Goal: Task Accomplishment & Management: Complete application form

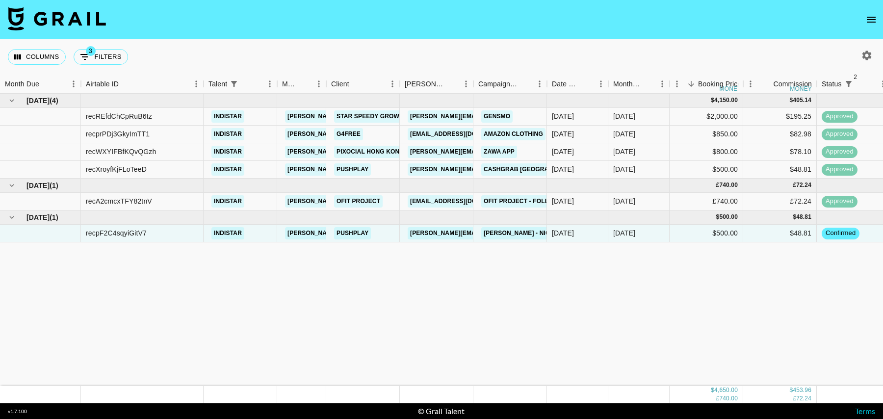
click at [862, 17] on button "open drawer" at bounding box center [871, 20] width 20 height 20
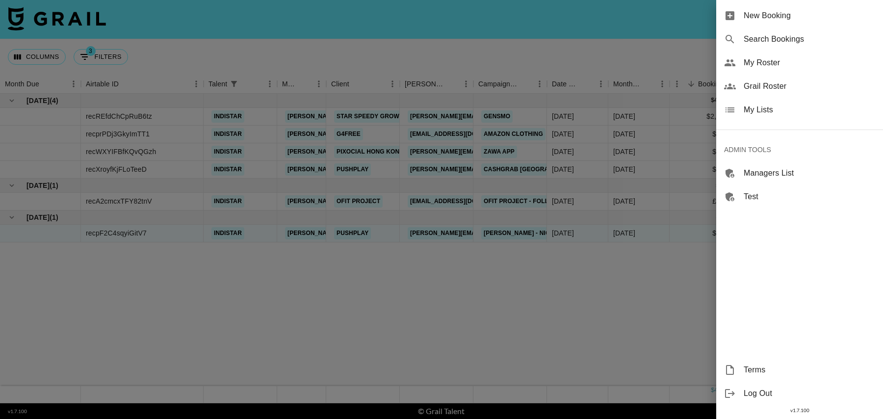
click at [787, 18] on span "New Booking" at bounding box center [808, 16] width 131 height 12
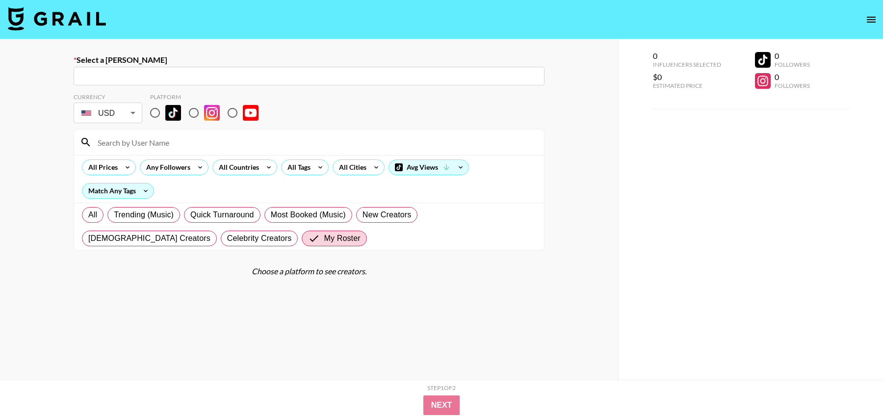
click at [132, 73] on input "text" at bounding box center [308, 76] width 459 height 11
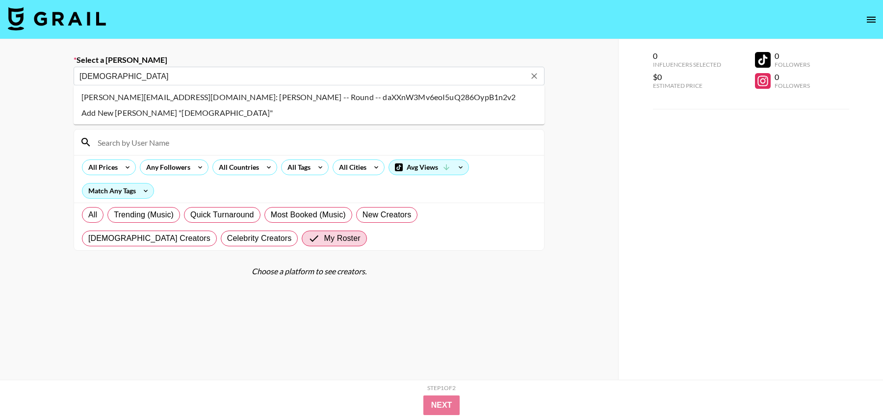
click at [116, 96] on li "shivam@thisisround.com: Shivam Srivastava -- Round -- daXXnW3Mv6eoI5uQ286OypB1n…" at bounding box center [309, 97] width 471 height 16
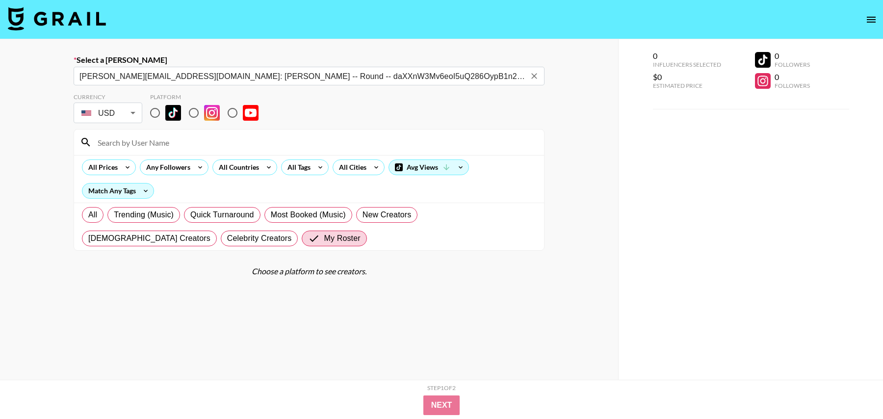
type input "shivam@thisisround.com: Shivam Srivastava -- Round -- daXXnW3Mv6eoI5uQ286OypB1n…"
drag, startPoint x: 155, startPoint y: 111, endPoint x: 155, endPoint y: 127, distance: 16.2
click at [155, 111] on input "radio" at bounding box center [155, 112] width 21 height 21
radio input "true"
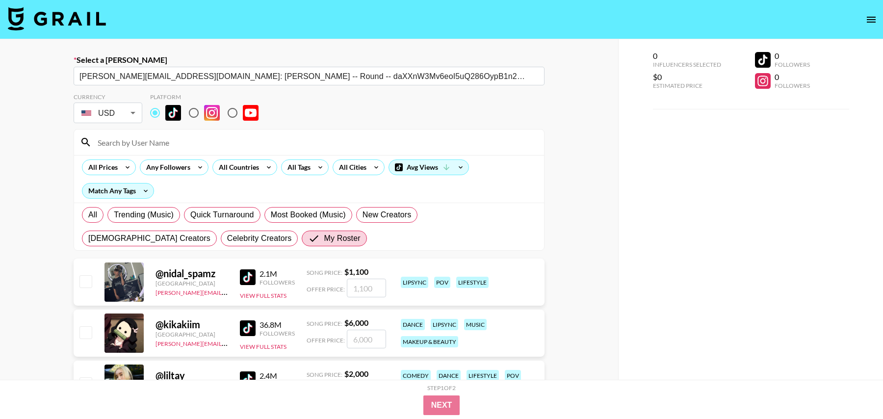
click at [154, 141] on input at bounding box center [315, 142] width 446 height 16
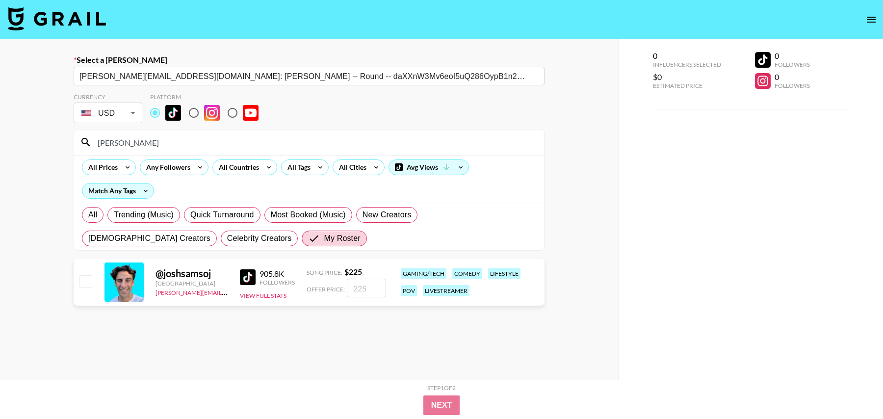
type input "josh"
click at [87, 283] on input "checkbox" at bounding box center [85, 281] width 12 height 12
checkbox input "true"
type input "225"
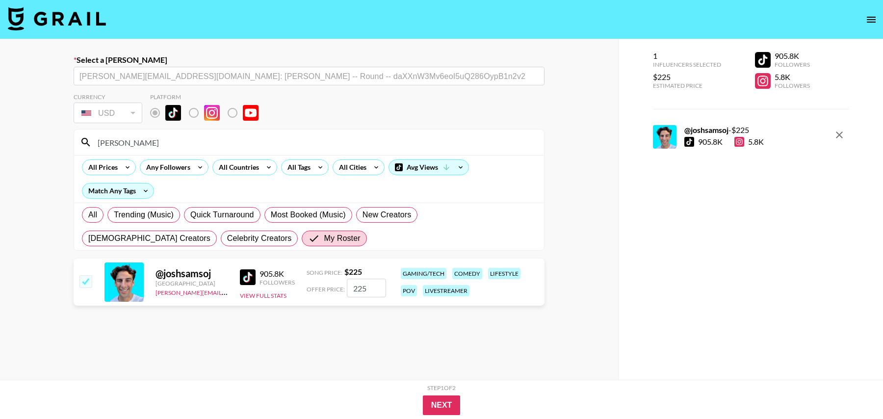
click at [86, 283] on input "checkbox" at bounding box center [85, 281] width 12 height 12
checkbox input "false"
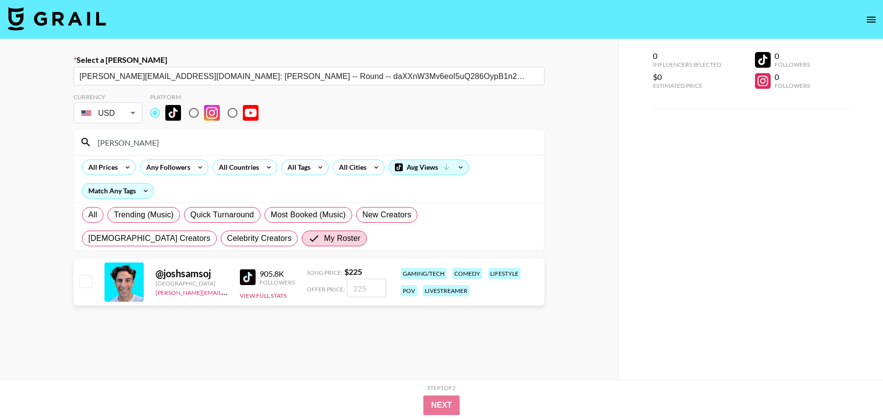
click at [116, 122] on div "USD USD ​" at bounding box center [108, 112] width 69 height 21
click at [119, 111] on body "Select a Booker shivam@thisisround.com: Shivam Srivastava -- Round -- daXXnW3Mv…" at bounding box center [441, 244] width 883 height 488
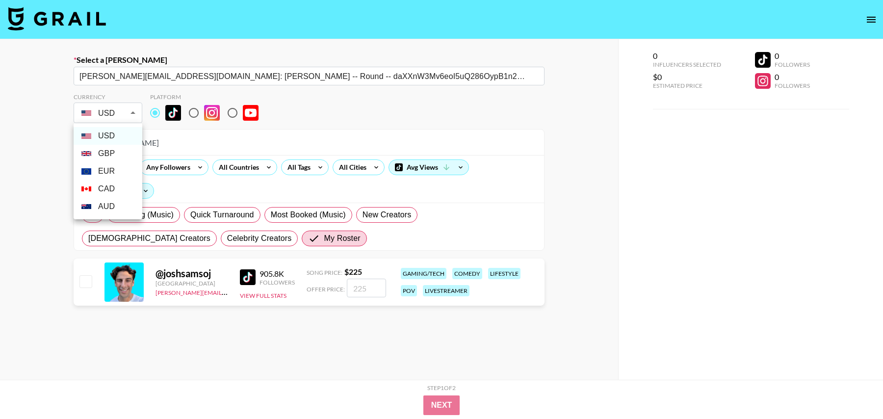
click at [107, 147] on li "GBP" at bounding box center [108, 154] width 69 height 18
type input "GBP"
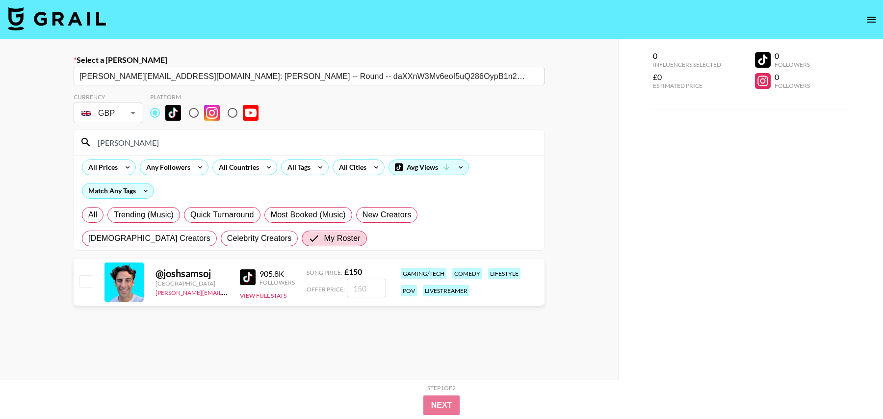
click at [88, 278] on input "checkbox" at bounding box center [85, 281] width 12 height 12
checkbox input "true"
type input "150"
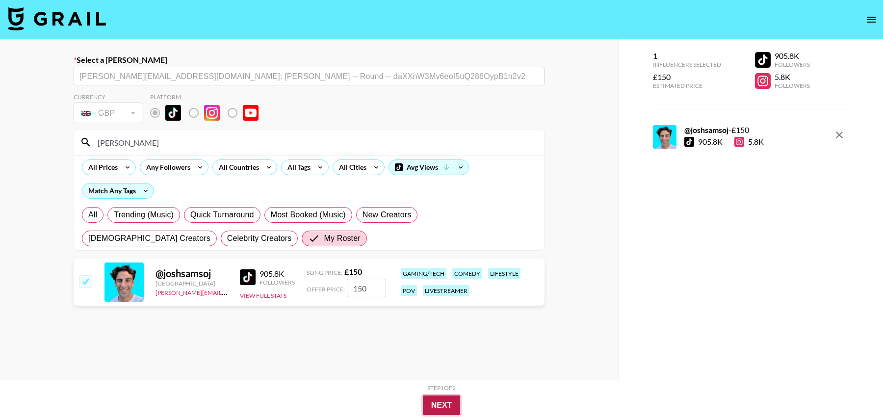
click at [449, 402] on button "Next" at bounding box center [442, 405] width 38 height 20
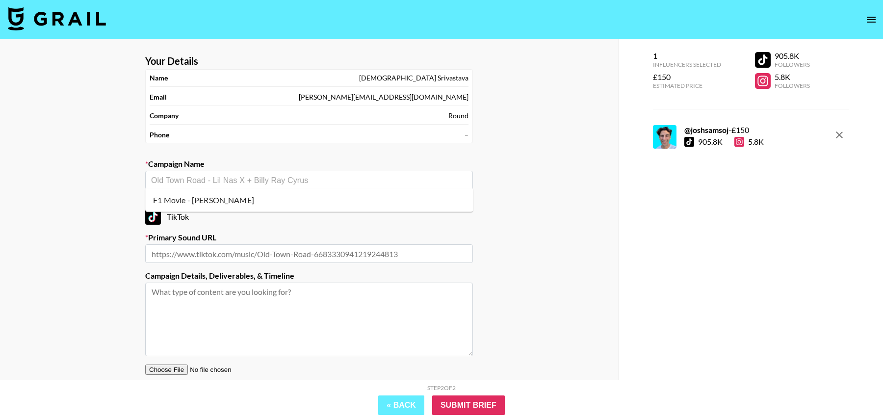
click at [355, 182] on input "text" at bounding box center [309, 180] width 316 height 11
paste input "Locked & Loaded - D4vd"
click at [250, 199] on li "Add New Campaign: "Locked & Loaded - D4vd"" at bounding box center [309, 200] width 328 height 16
type input "Locked & Loaded - D4vd"
click at [245, 263] on section "Your Details Name Shivam Srivastava Email shivam@thisisround.com Company Round …" at bounding box center [308, 233] width 343 height 373
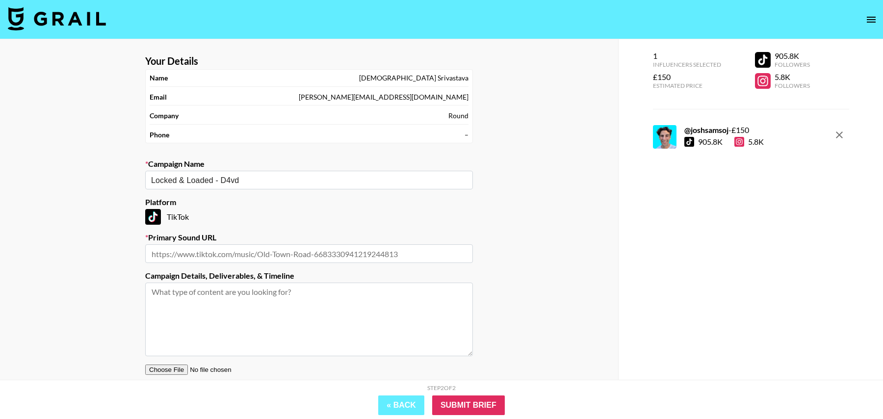
click at [245, 246] on input "text" at bounding box center [309, 253] width 328 height 19
paste input "Locked & Loaded - Official Fortnite Anthem d4vd"
type input "Locked & Loaded - Official Fortnite Anthem d4vd"
click at [356, 318] on textarea at bounding box center [309, 319] width 328 height 74
click at [454, 398] on input "Submit Brief" at bounding box center [468, 405] width 73 height 20
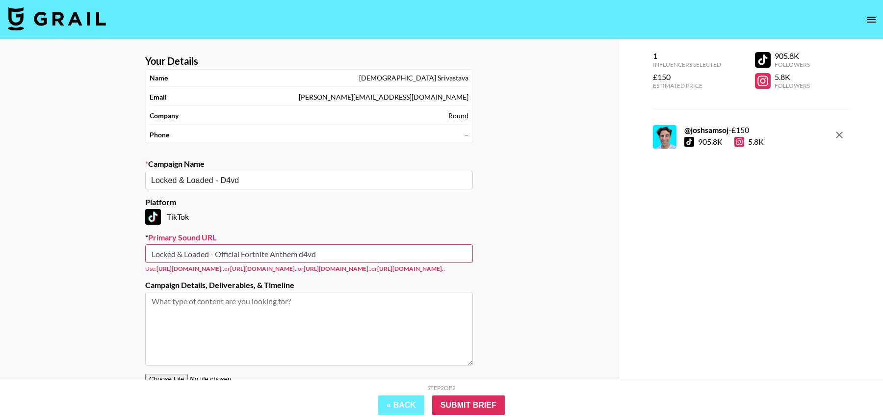
drag, startPoint x: 345, startPoint y: 254, endPoint x: 137, endPoint y: 247, distance: 208.5
click at [137, 247] on section "Your Details Name Shivam Srivastava Email shivam@thisisround.com Company Round …" at bounding box center [308, 238] width 343 height 382
paste input "https://www.tiktok.com/music/Locked-Loaded-Official-Fortnite-Anthem-75430097293…"
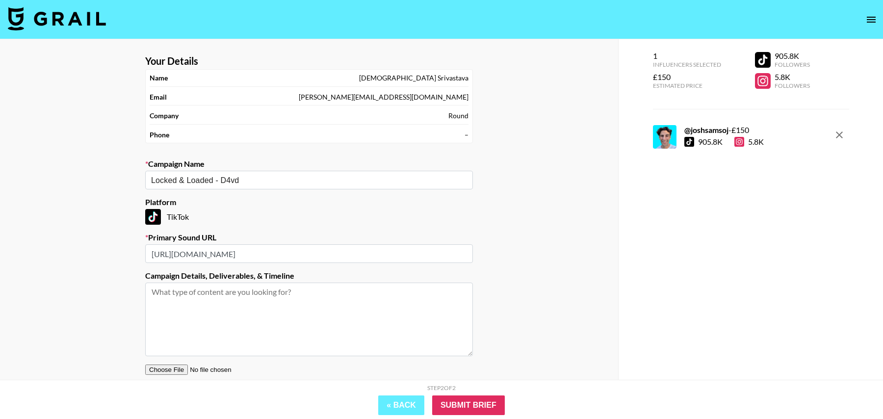
type input "https://www.tiktok.com/music/Locked-Loaded-Official-Fortnite-Anthem-75430097293…"
click at [346, 342] on textarea at bounding box center [309, 319] width 328 height 74
click at [482, 409] on input "Submit Brief" at bounding box center [468, 405] width 73 height 20
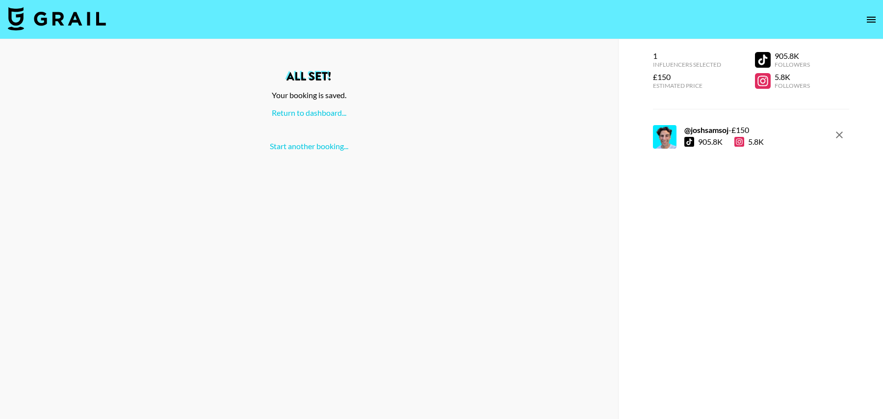
click at [312, 121] on div "All set! Your booking is saved. Return to dashboard... Start another booking..." at bounding box center [309, 111] width 602 height 80
click at [312, 115] on link "Return to dashboard..." at bounding box center [309, 112] width 75 height 9
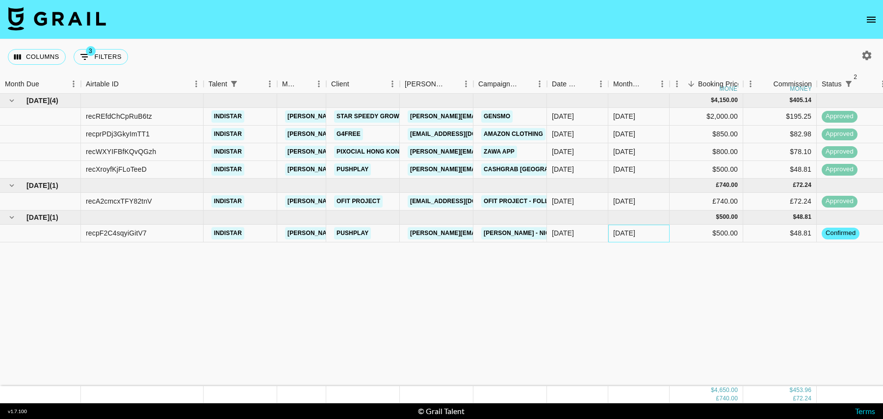
click at [649, 228] on div "[DATE]" at bounding box center [638, 234] width 61 height 18
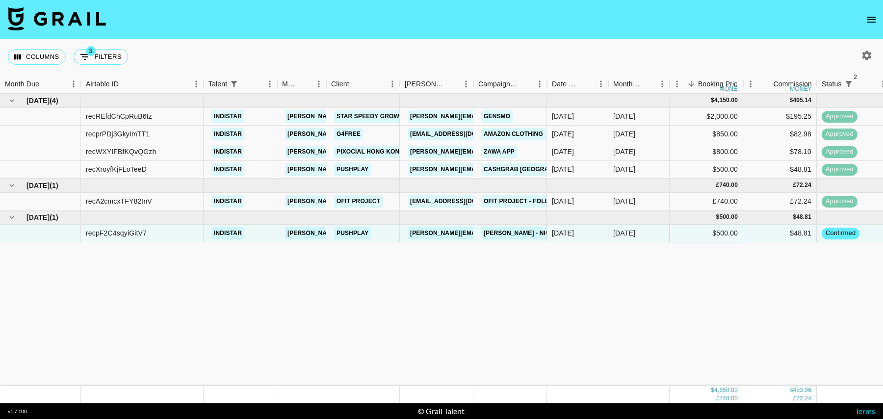
click at [688, 228] on div "$500.00" at bounding box center [706, 234] width 74 height 18
drag, startPoint x: 765, startPoint y: 237, endPoint x: 767, endPoint y: 265, distance: 28.0
click at [770, 262] on div "[DATE] ( 4 ) $ 4,150.00 $ 405.14 recREfdChCpRuB6tz indistar [PERSON_NAME][EMAIL…" at bounding box center [795, 240] width 1591 height 292
click at [766, 199] on div "£72.24" at bounding box center [780, 202] width 74 height 18
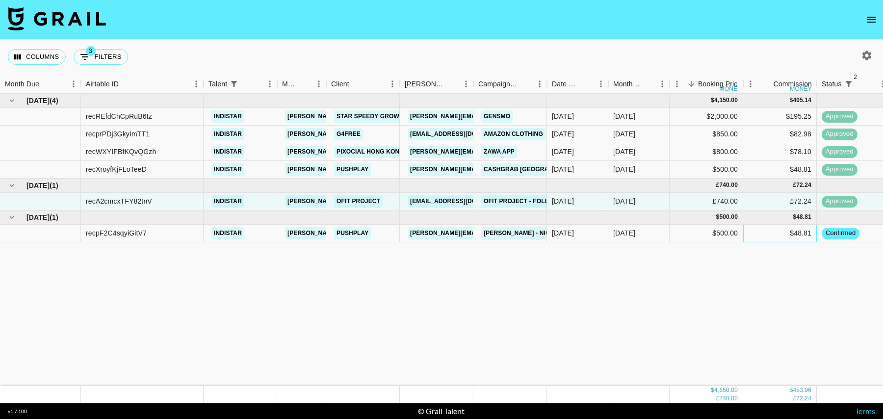
click at [765, 232] on div "$48.81" at bounding box center [780, 234] width 74 height 18
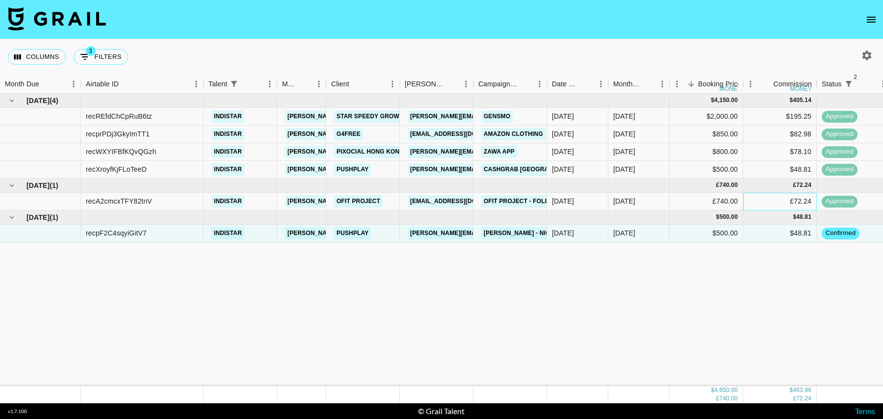
click at [750, 205] on div "£72.24" at bounding box center [780, 202] width 74 height 18
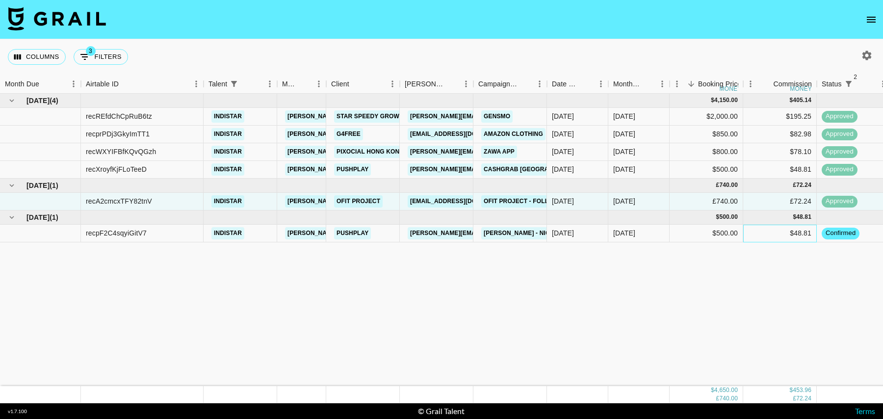
click at [760, 230] on div "$48.81" at bounding box center [780, 234] width 74 height 18
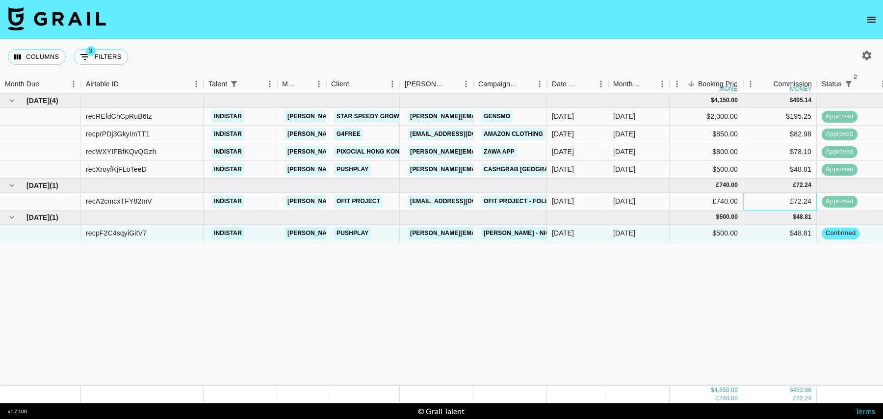
click at [761, 200] on div "£72.24" at bounding box center [780, 202] width 74 height 18
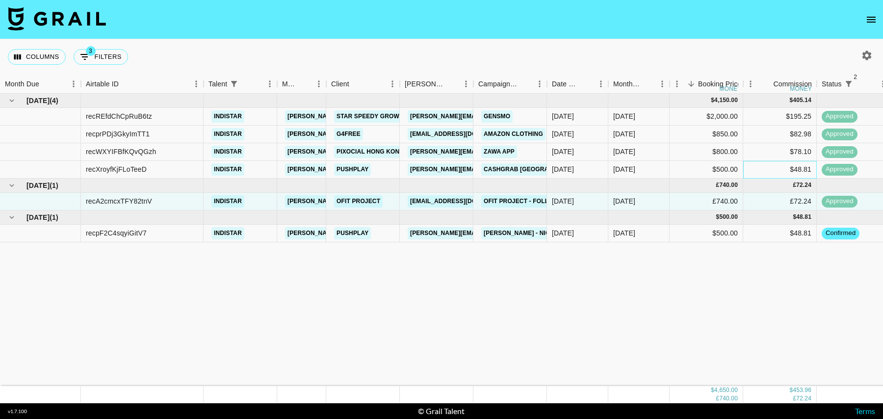
click at [760, 168] on div "$48.81" at bounding box center [780, 170] width 74 height 18
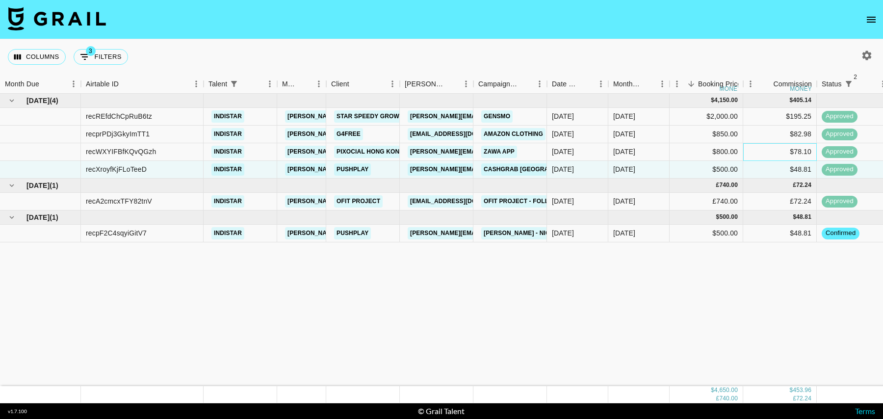
click at [760, 143] on div "$78.10" at bounding box center [780, 152] width 74 height 18
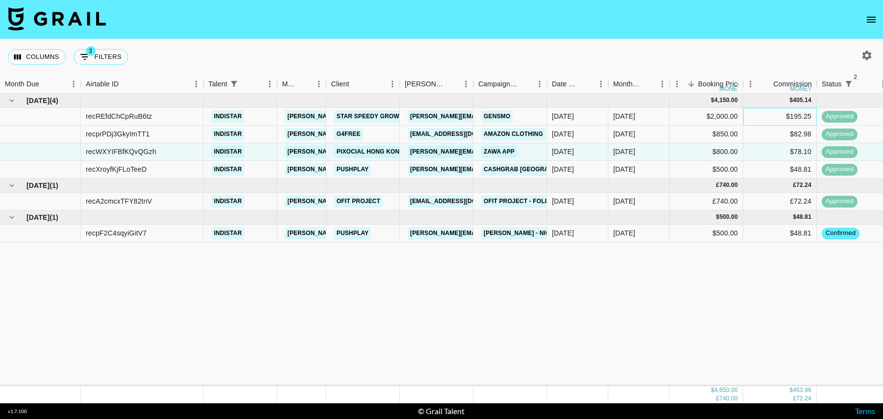
click at [760, 116] on div "$195.25" at bounding box center [780, 117] width 74 height 18
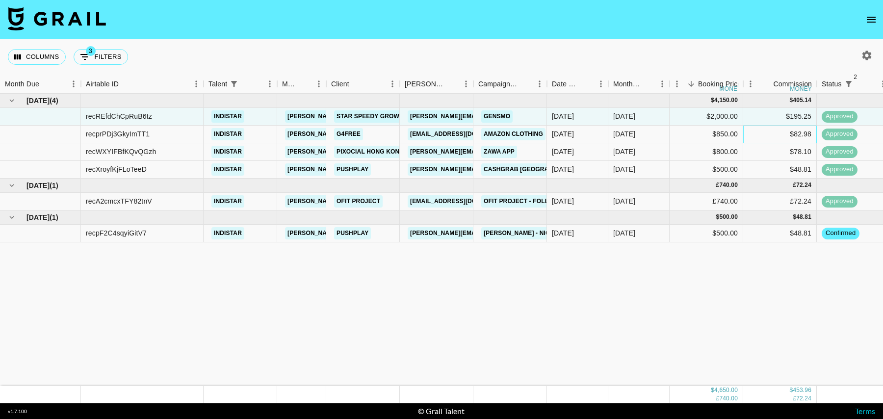
click at [760, 140] on div "$82.98" at bounding box center [780, 135] width 74 height 18
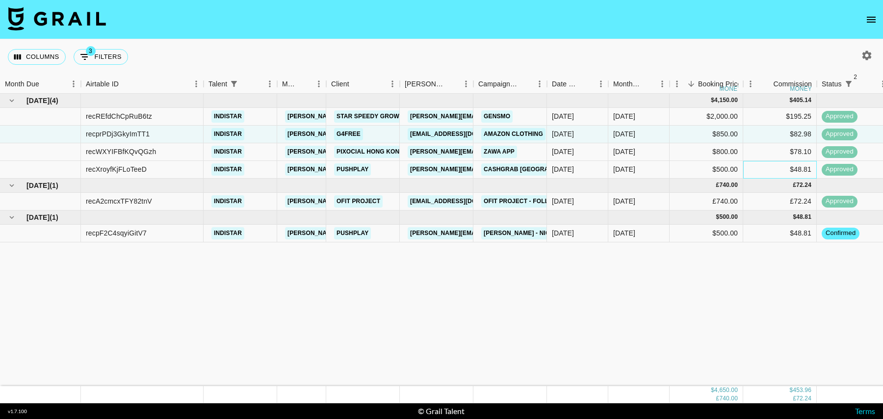
click at [760, 161] on div "$48.81" at bounding box center [780, 170] width 74 height 18
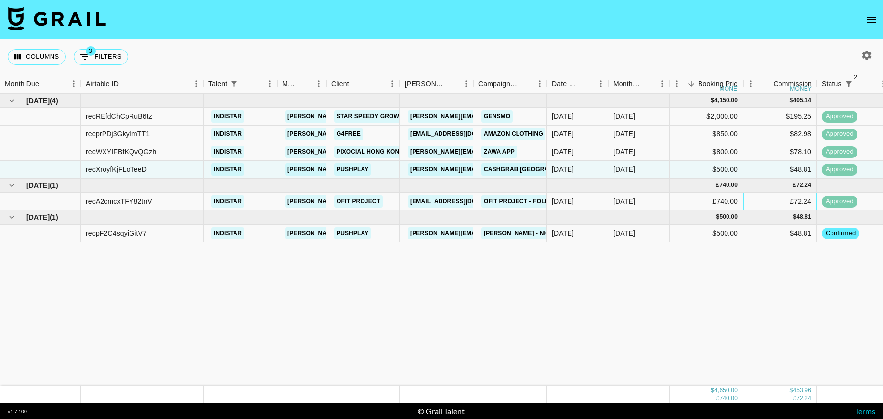
click at [760, 197] on div "£72.24" at bounding box center [780, 202] width 74 height 18
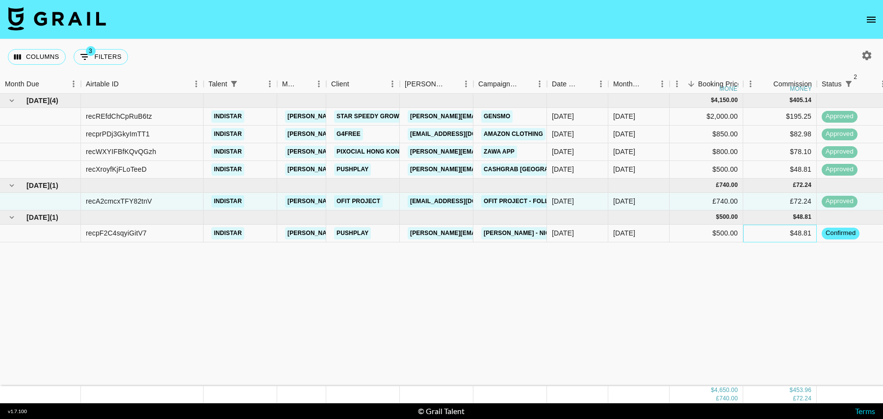
click at [760, 225] on div "$48.81" at bounding box center [780, 234] width 74 height 18
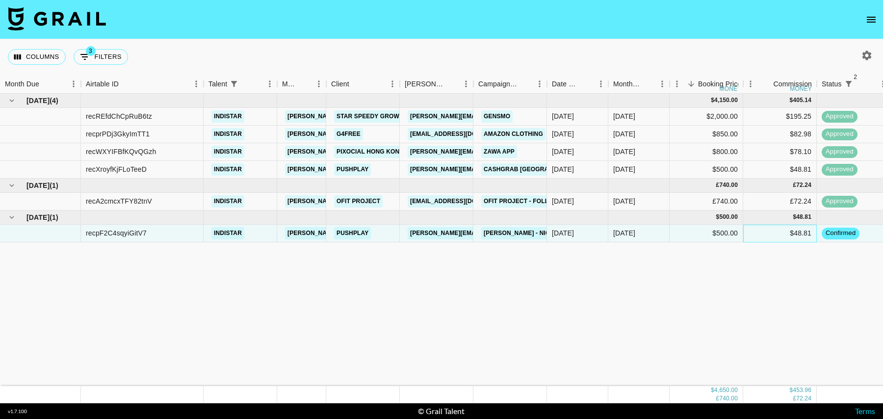
click at [751, 234] on div "$48.81" at bounding box center [780, 234] width 74 height 18
click at [764, 207] on div "£72.24" at bounding box center [780, 202] width 74 height 18
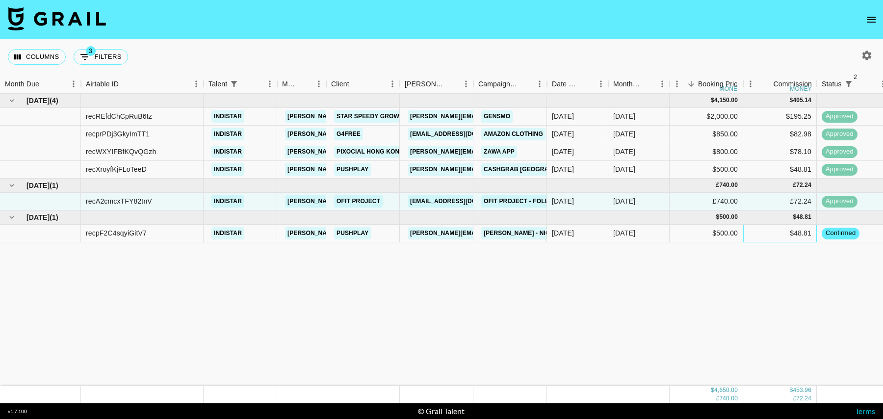
click at [764, 235] on div "$48.81" at bounding box center [780, 234] width 74 height 18
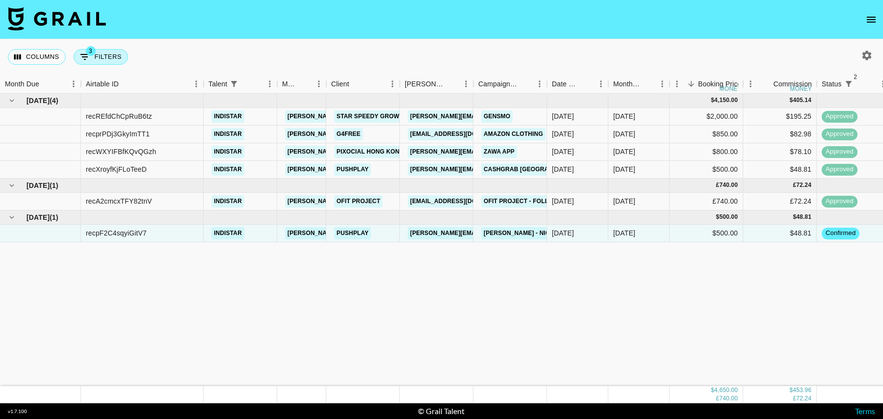
click at [86, 51] on span "3" at bounding box center [91, 51] width 10 height 10
select select "status"
select select "isNotAnyOf"
select select "status"
select select "isNotAnyOf"
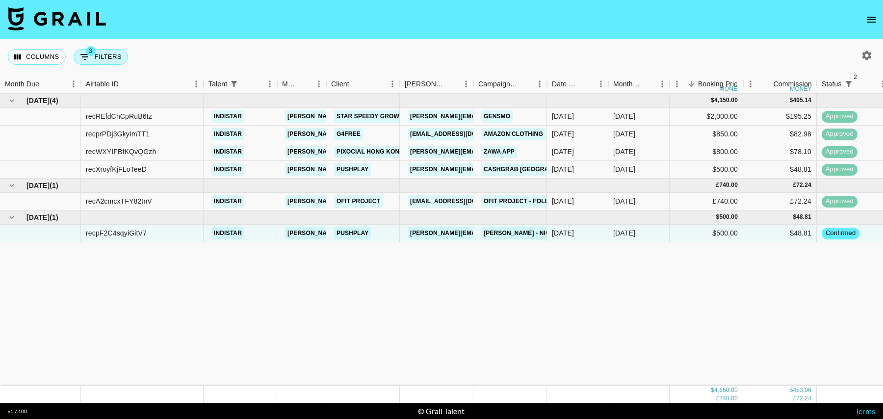
select select "talentName"
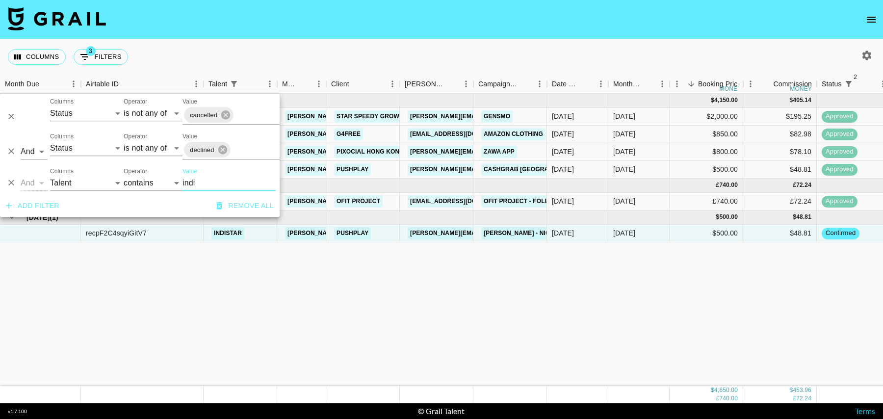
drag, startPoint x: 206, startPoint y: 185, endPoint x: 166, endPoint y: 182, distance: 40.3
click at [166, 182] on div "And Or Columns Grail Platform ID Airtable ID Talent Manager Client [PERSON_NAME…" at bounding box center [139, 178] width 279 height 31
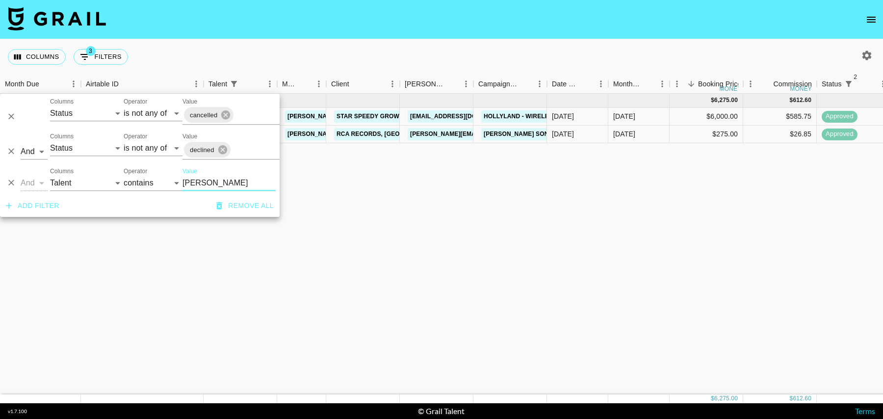
type input "[PERSON_NAME]"
click at [463, 174] on div "[DATE] ( 2 ) $ 6,275.00 $ 612.60 recv4Pqy69f8zWxew codenamejesse [PERSON_NAME][…" at bounding box center [795, 244] width 1591 height 301
